Goal: Transaction & Acquisition: Purchase product/service

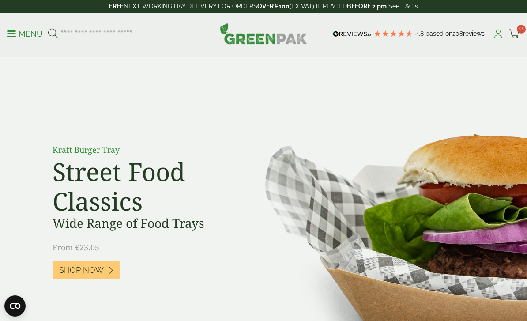
click at [497, 35] on icon at bounding box center [498, 34] width 11 height 9
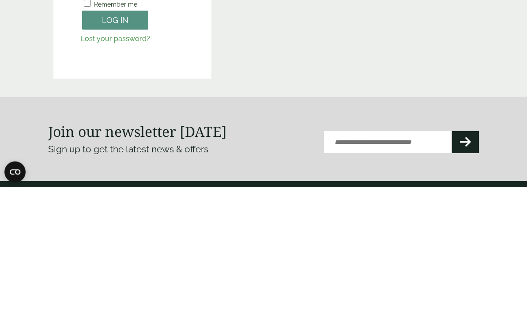
type input "**********"
click at [115, 154] on button "Log in" at bounding box center [115, 154] width 66 height 19
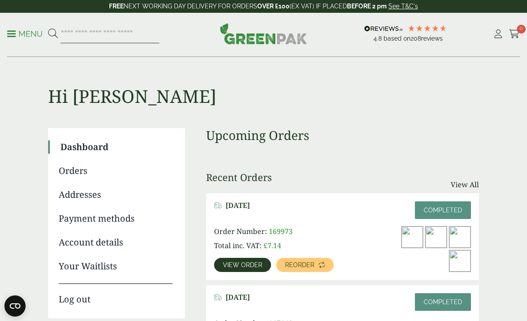
click at [111, 33] on input "search" at bounding box center [109, 34] width 99 height 19
type input "*******"
click at [53, 34] on button at bounding box center [53, 33] width 10 height 11
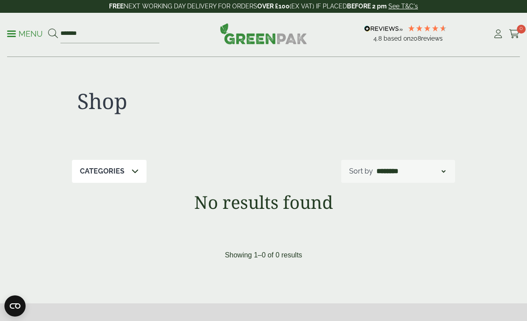
click at [30, 36] on p "Menu" at bounding box center [25, 34] width 36 height 11
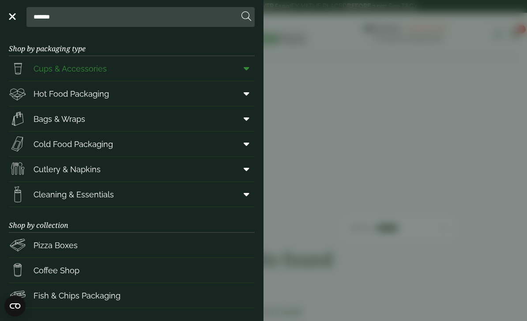
click at [246, 66] on icon at bounding box center [247, 68] width 6 height 9
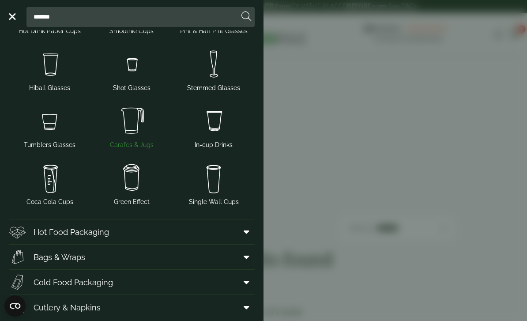
scroll to position [68, 0]
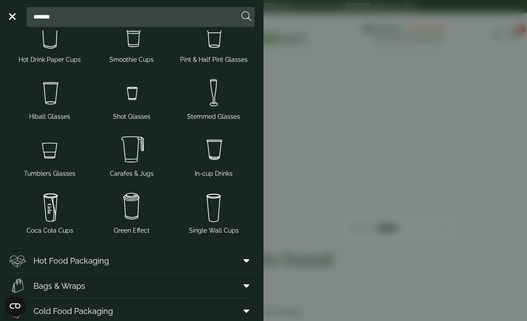
click at [311, 130] on aside "Close ******* Shop by packaging type Cups & Accessories Hot Drink Paper Cups Sm…" at bounding box center [263, 160] width 527 height 321
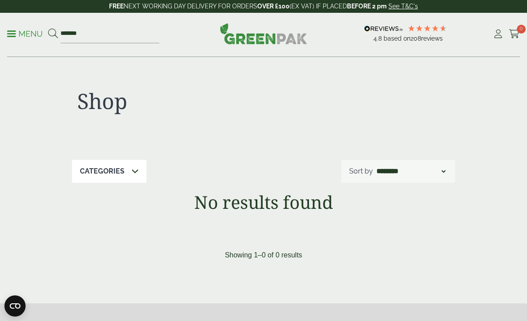
click at [26, 35] on p "Menu" at bounding box center [25, 34] width 36 height 11
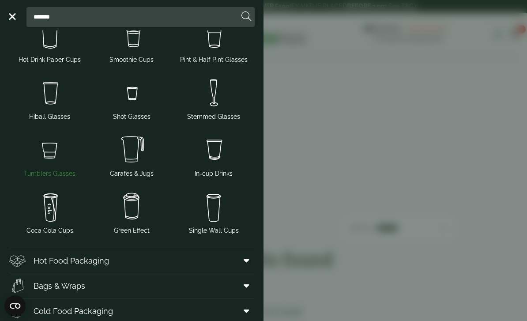
scroll to position [195, 0]
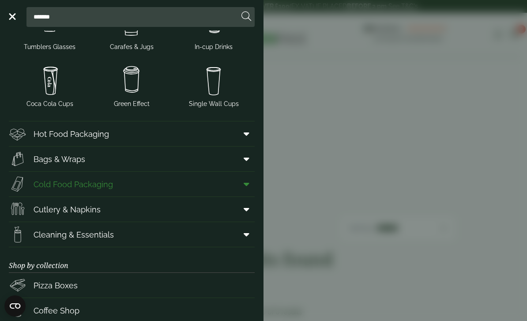
click at [245, 181] on icon at bounding box center [247, 184] width 6 height 9
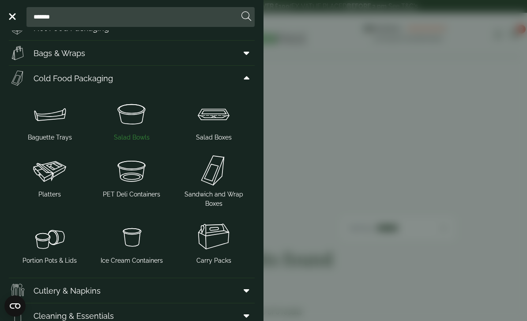
scroll to position [300, 0]
click at [46, 183] on img at bounding box center [49, 170] width 75 height 35
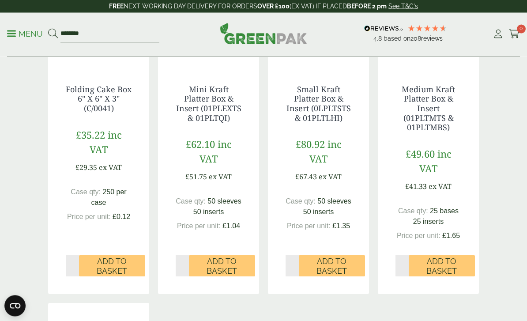
scroll to position [289, 0]
click at [405, 260] on input "*" at bounding box center [402, 265] width 13 height 21
type input "*"
click at [448, 259] on span "Add to Basket" at bounding box center [442, 265] width 54 height 19
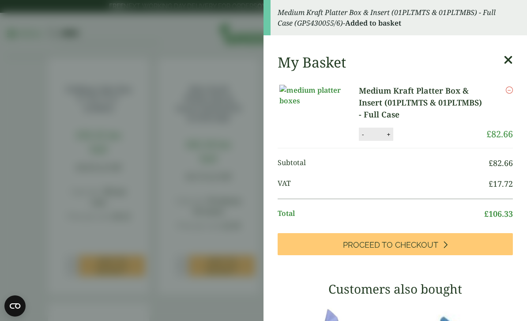
click at [191, 141] on aside "Medium Kraft Platter Box & Insert (01PLTMTS & 01PLTMBS) - Full Case (GP5430055/…" at bounding box center [263, 160] width 527 height 321
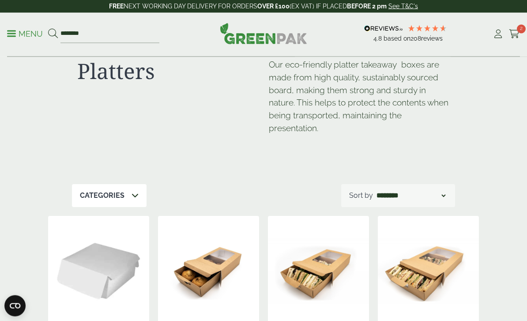
scroll to position [0, 0]
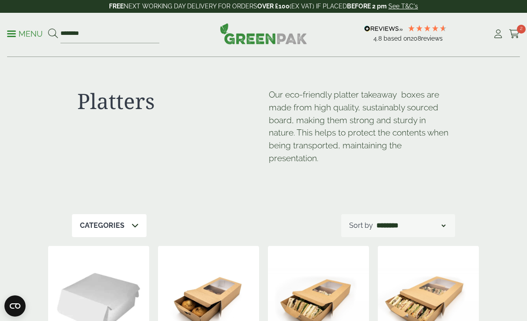
click at [22, 35] on p "Menu" at bounding box center [25, 34] width 36 height 11
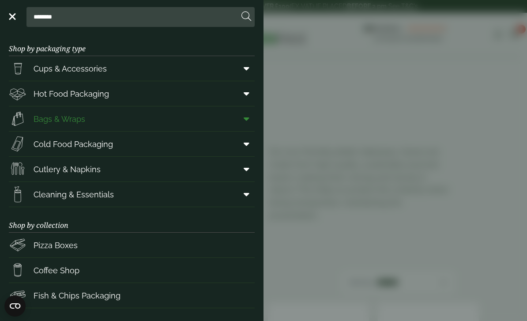
click at [249, 119] on icon at bounding box center [247, 118] width 6 height 9
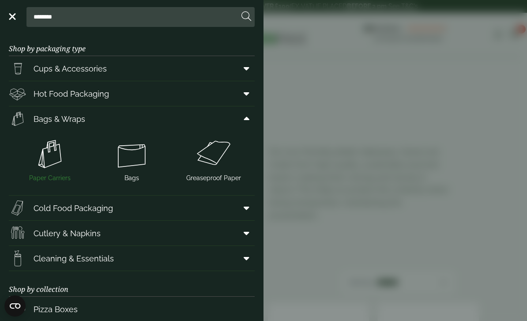
click at [47, 154] on img at bounding box center [49, 153] width 75 height 35
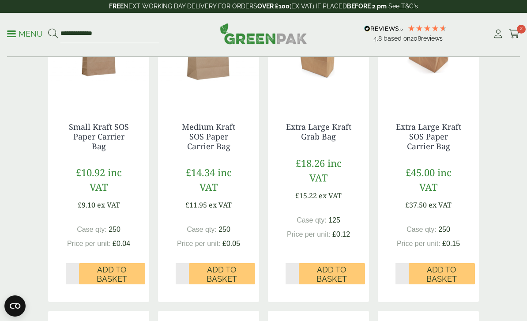
scroll to position [515, 0]
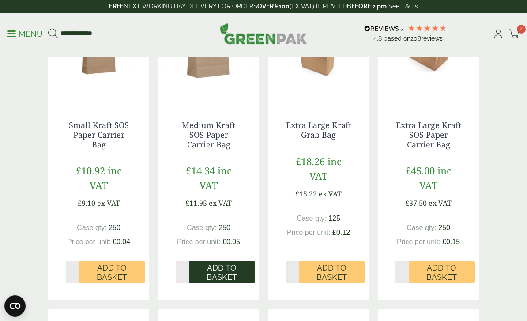
click at [218, 272] on span "Add to Basket" at bounding box center [222, 272] width 54 height 19
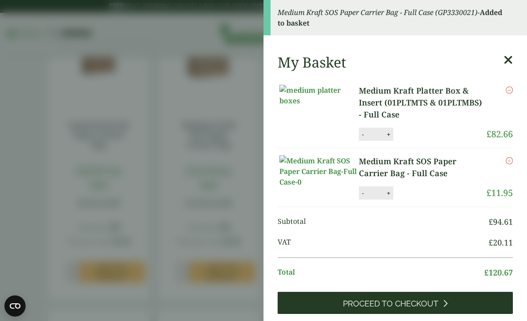
click at [367, 309] on span "Proceed to Checkout" at bounding box center [390, 304] width 95 height 10
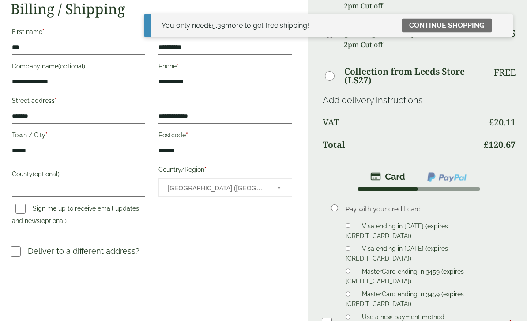
scroll to position [147, 0]
